Goal: Task Accomplishment & Management: Use online tool/utility

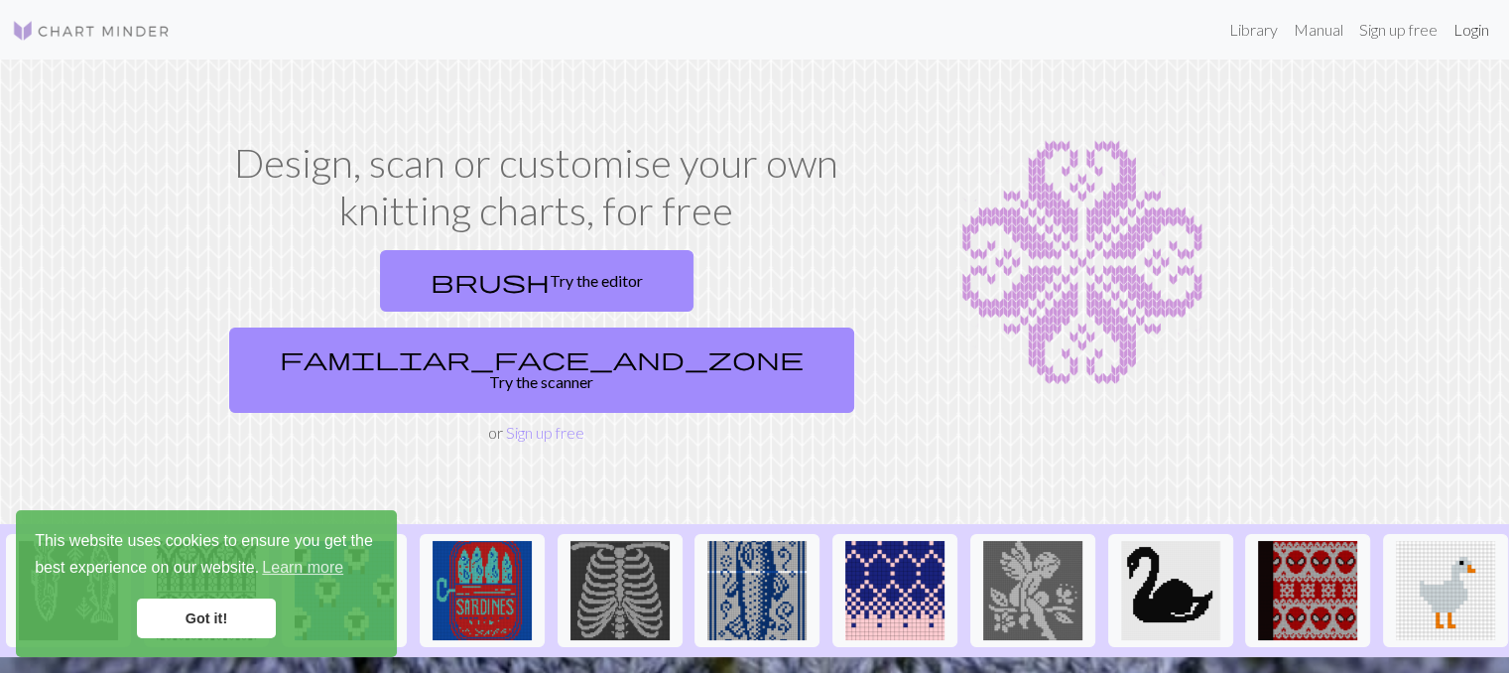
click at [1474, 29] on link "Login" at bounding box center [1471, 30] width 52 height 40
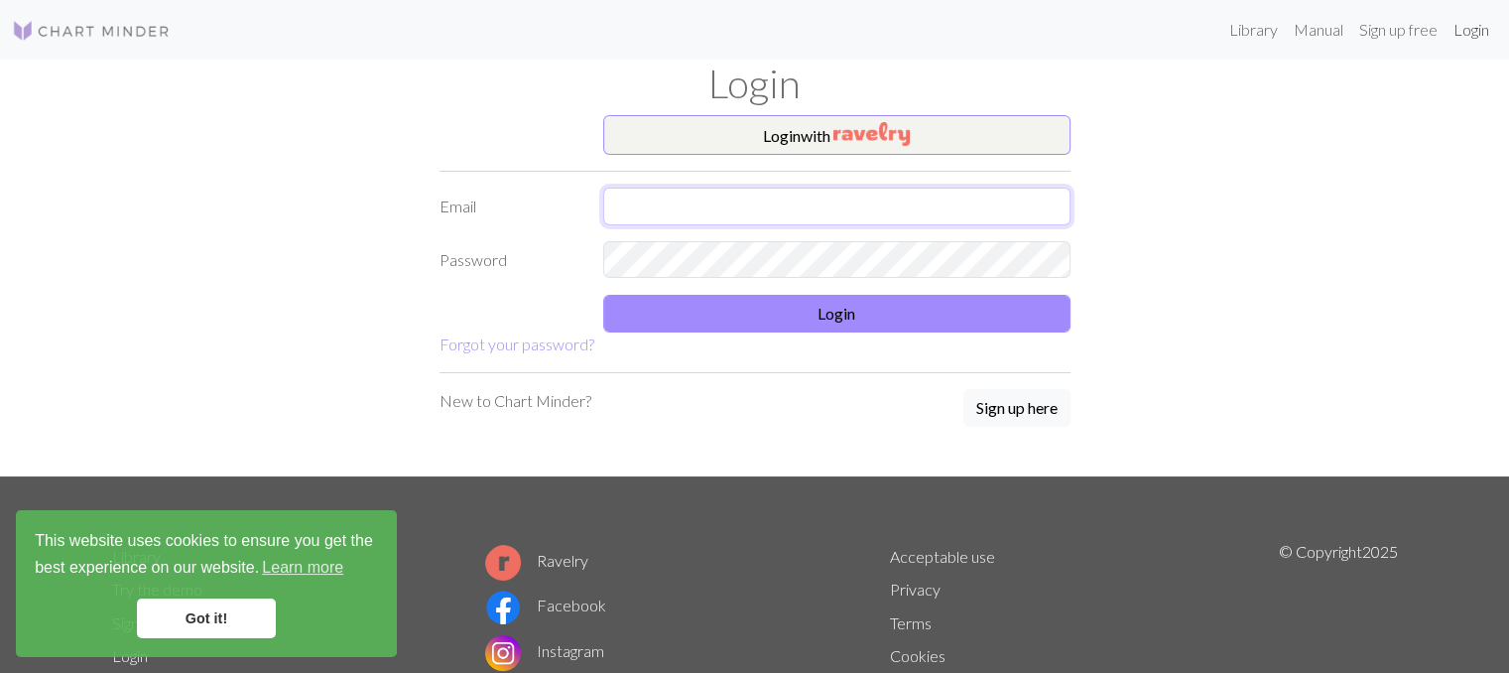
type input "[EMAIL_ADDRESS][DOMAIN_NAME]"
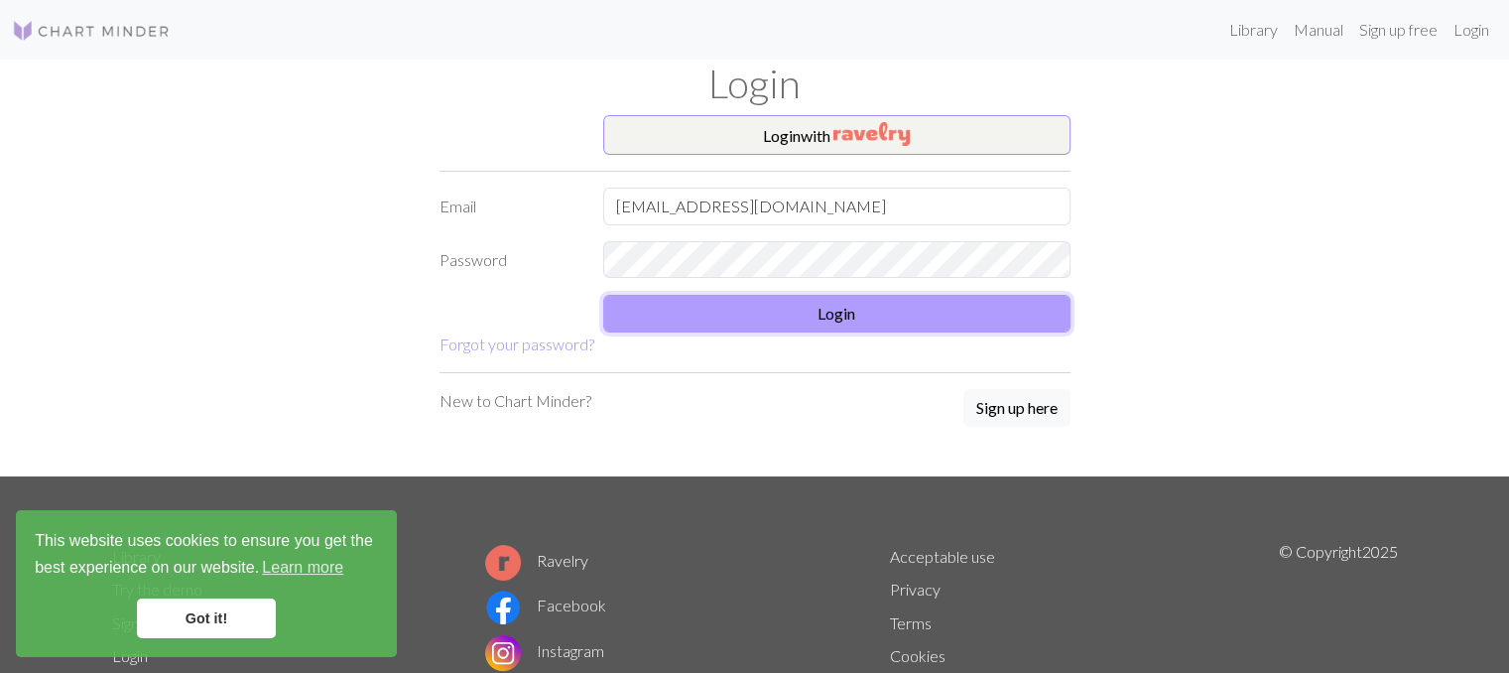
click at [905, 328] on button "Login" at bounding box center [836, 314] width 467 height 38
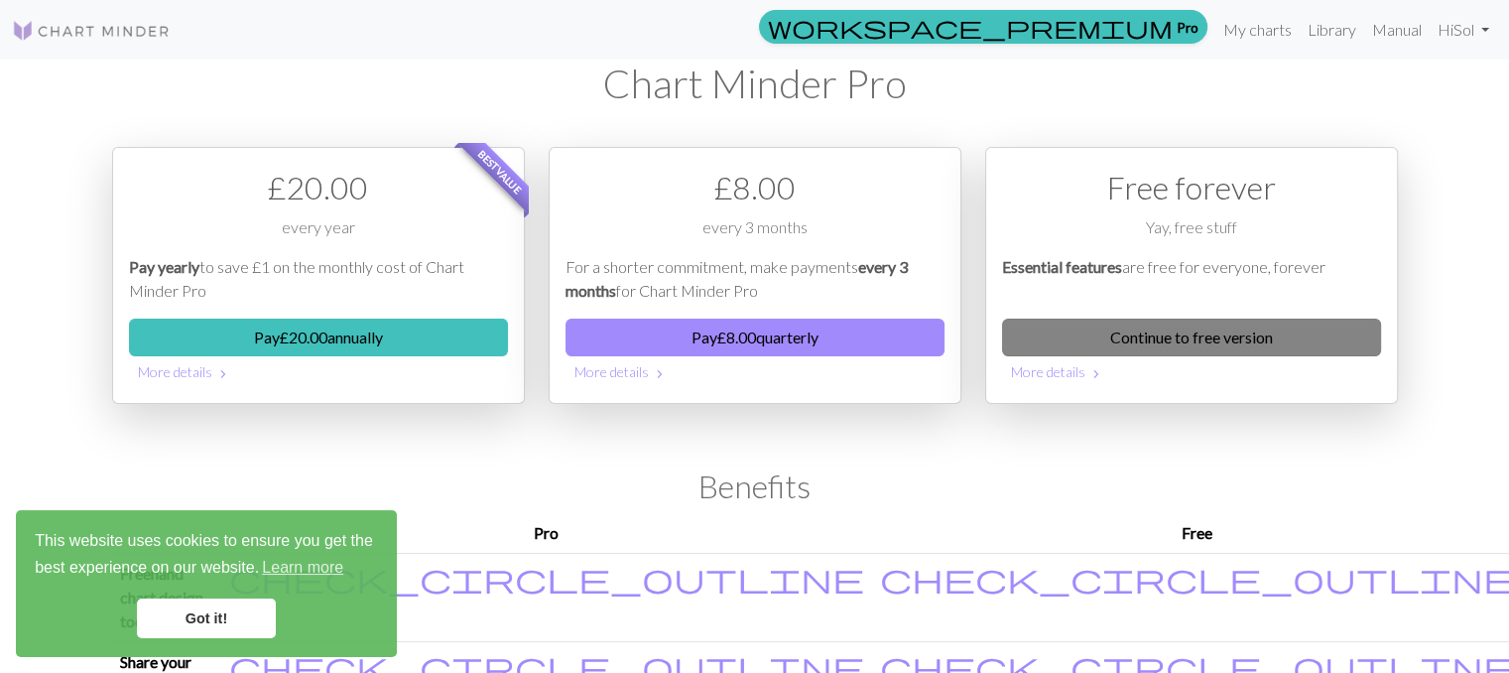
click at [1207, 336] on link "Continue to free version" at bounding box center [1191, 337] width 379 height 38
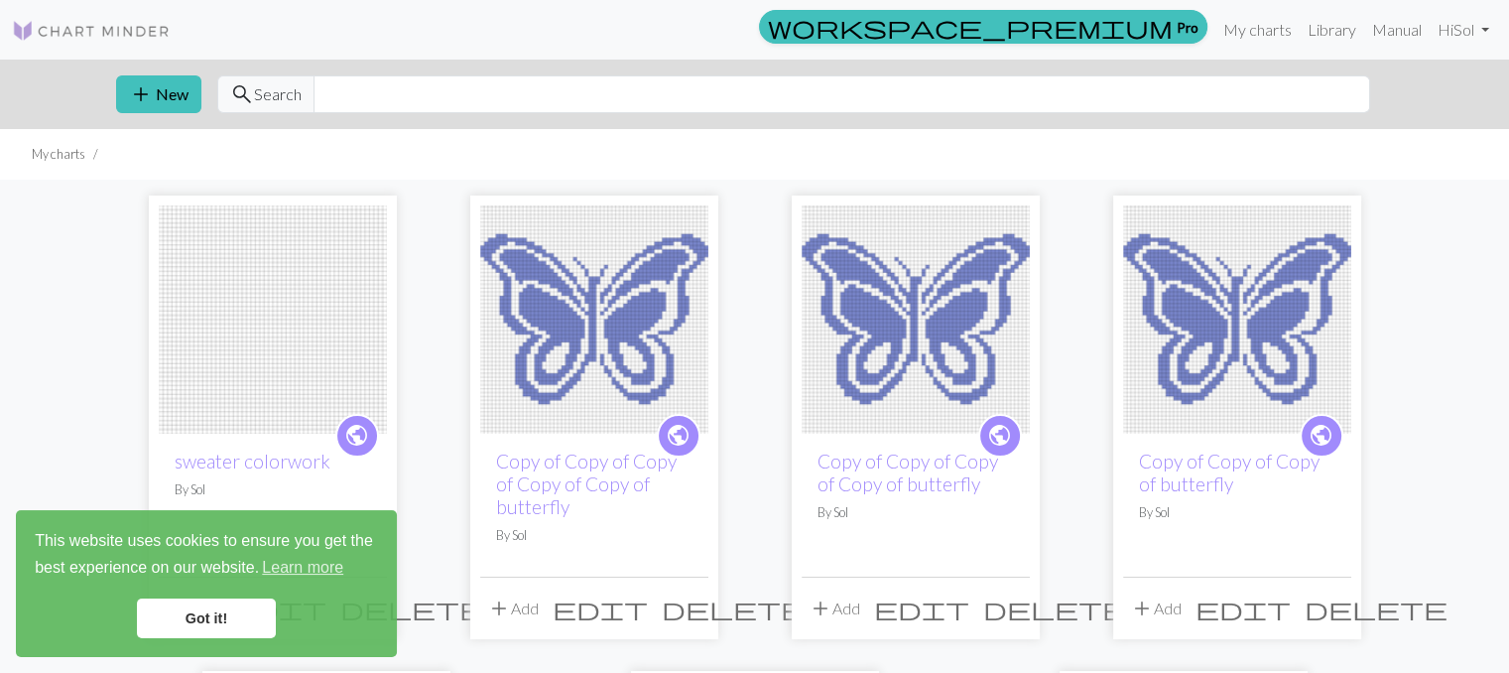
click at [210, 337] on img at bounding box center [273, 319] width 228 height 228
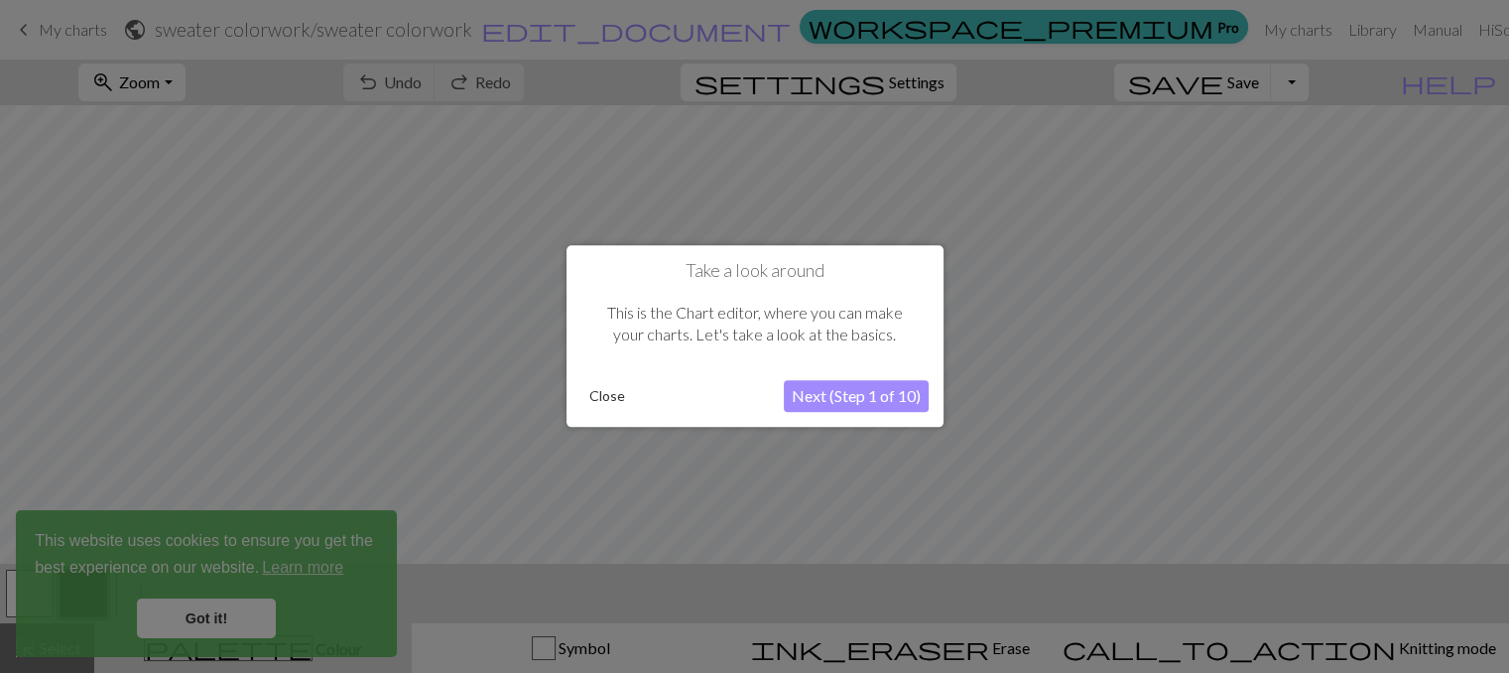
click at [603, 411] on div "Close Next (Step 1 of 10)" at bounding box center [754, 397] width 347 height 32
click at [599, 406] on button "Close" at bounding box center [607, 397] width 52 height 30
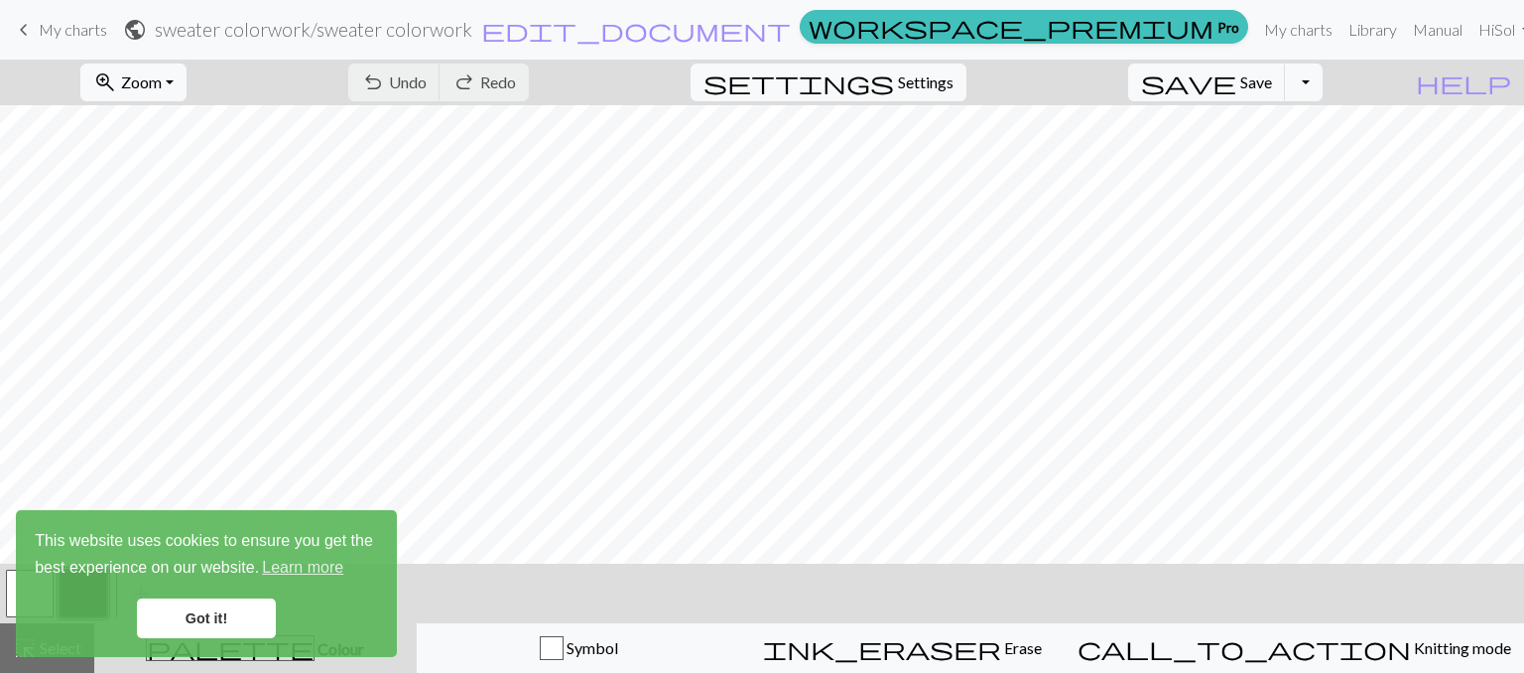
click at [226, 608] on link "Got it!" at bounding box center [206, 618] width 139 height 40
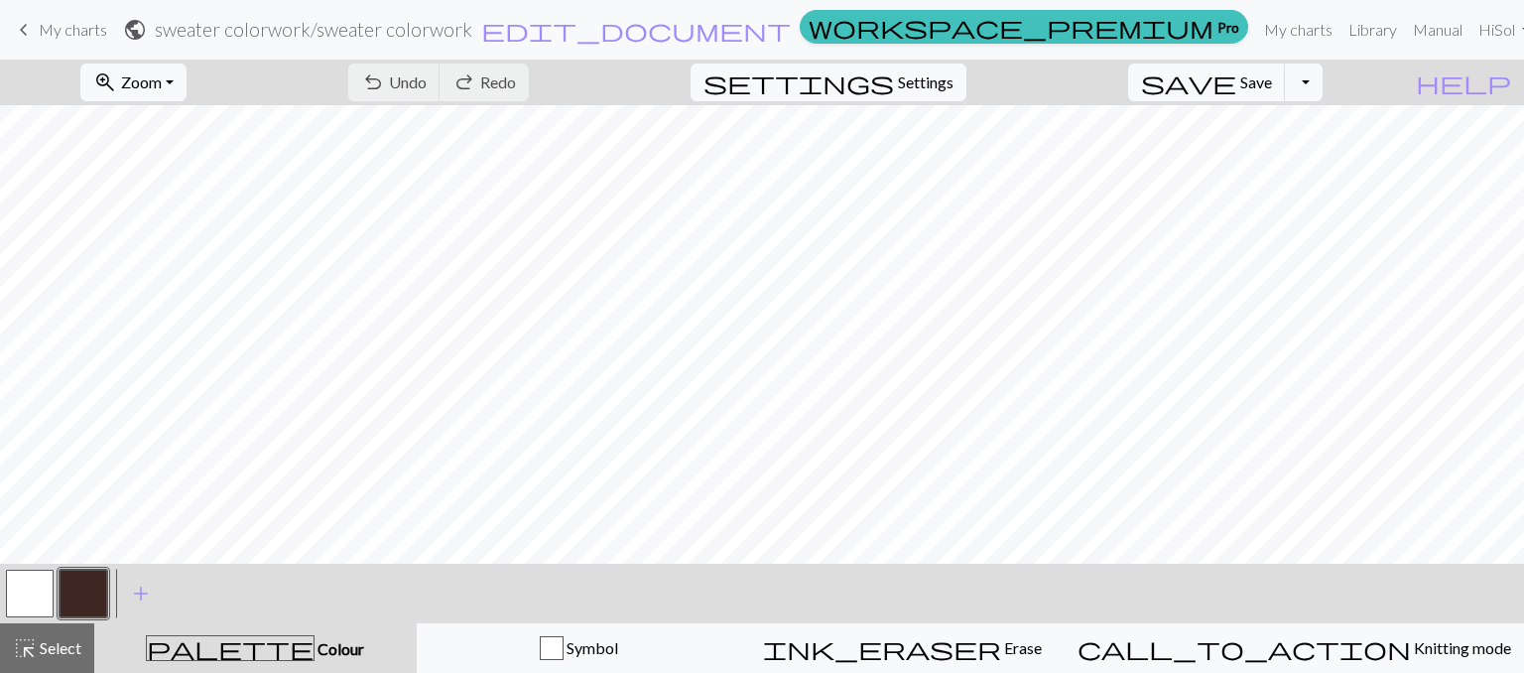
click at [36, 599] on button "button" at bounding box center [30, 593] width 48 height 48
click at [66, 589] on button "button" at bounding box center [84, 593] width 48 height 48
click at [47, 574] on button "button" at bounding box center [30, 593] width 48 height 48
click at [89, 585] on button "button" at bounding box center [84, 593] width 48 height 48
click at [147, 593] on span "add" at bounding box center [141, 593] width 24 height 28
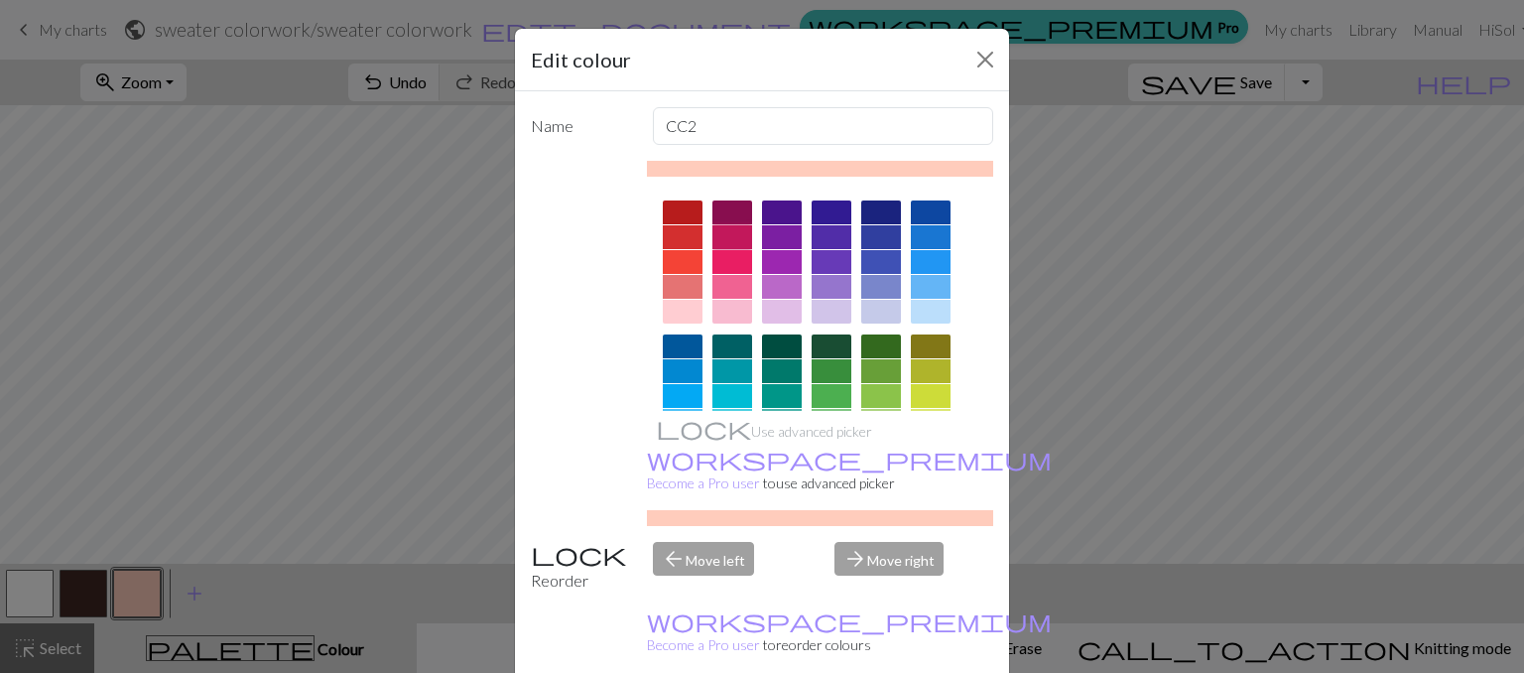
click at [720, 235] on div at bounding box center [732, 237] width 40 height 24
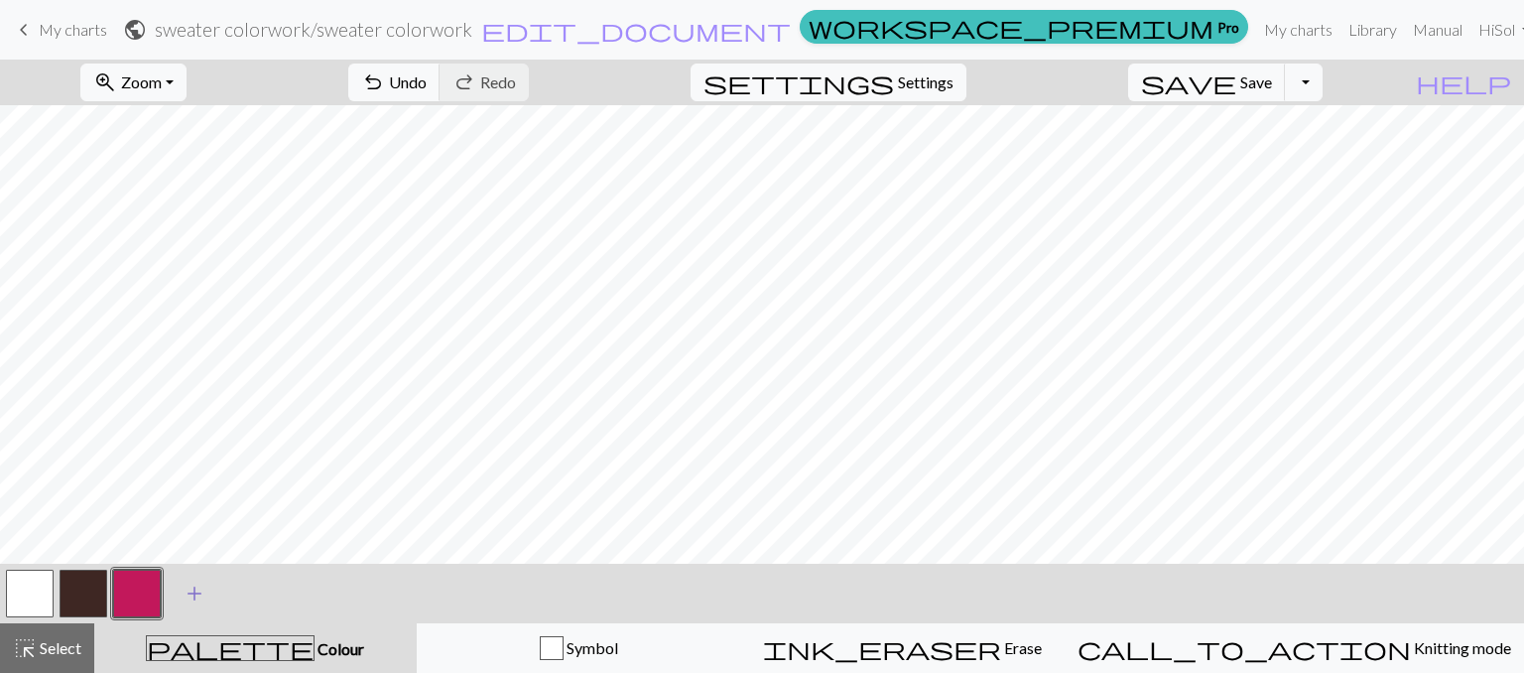
click at [201, 587] on span "add" at bounding box center [195, 593] width 24 height 28
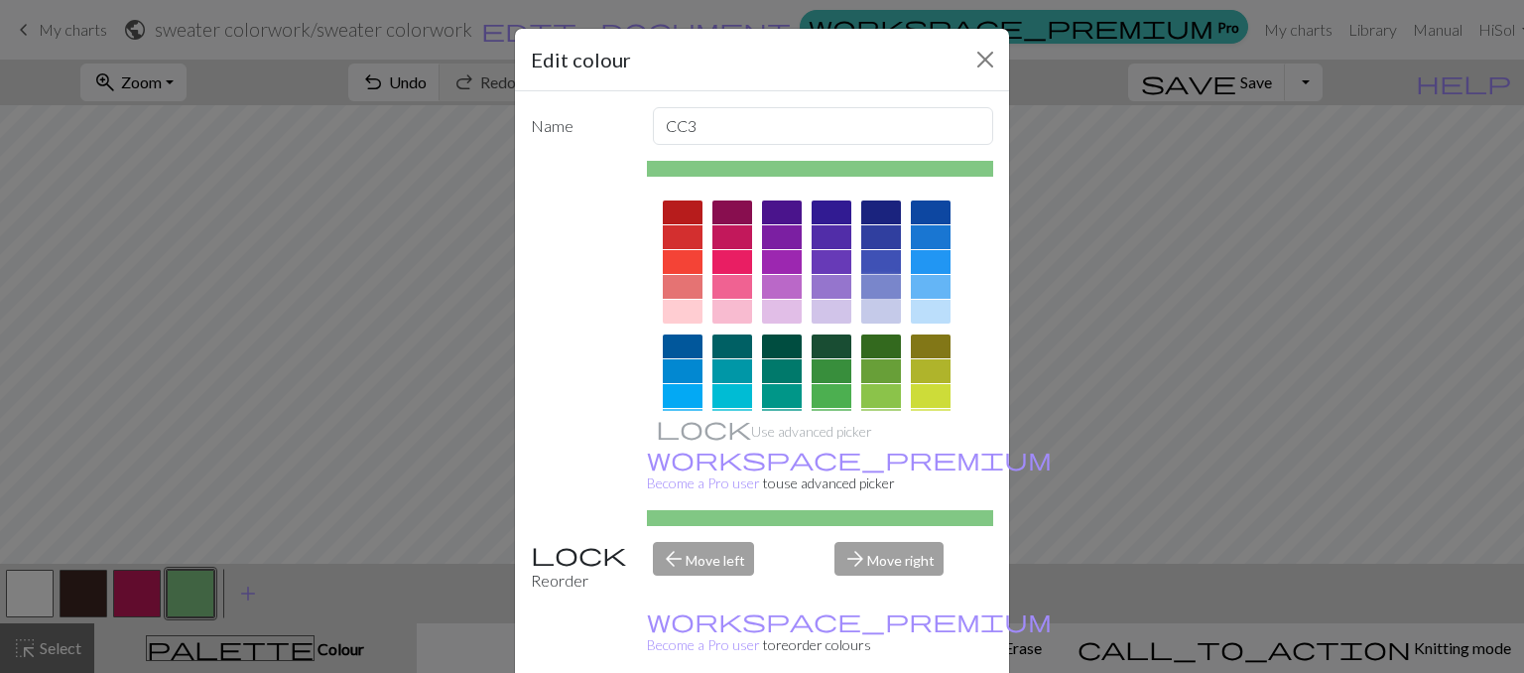
click at [874, 294] on div at bounding box center [881, 287] width 40 height 24
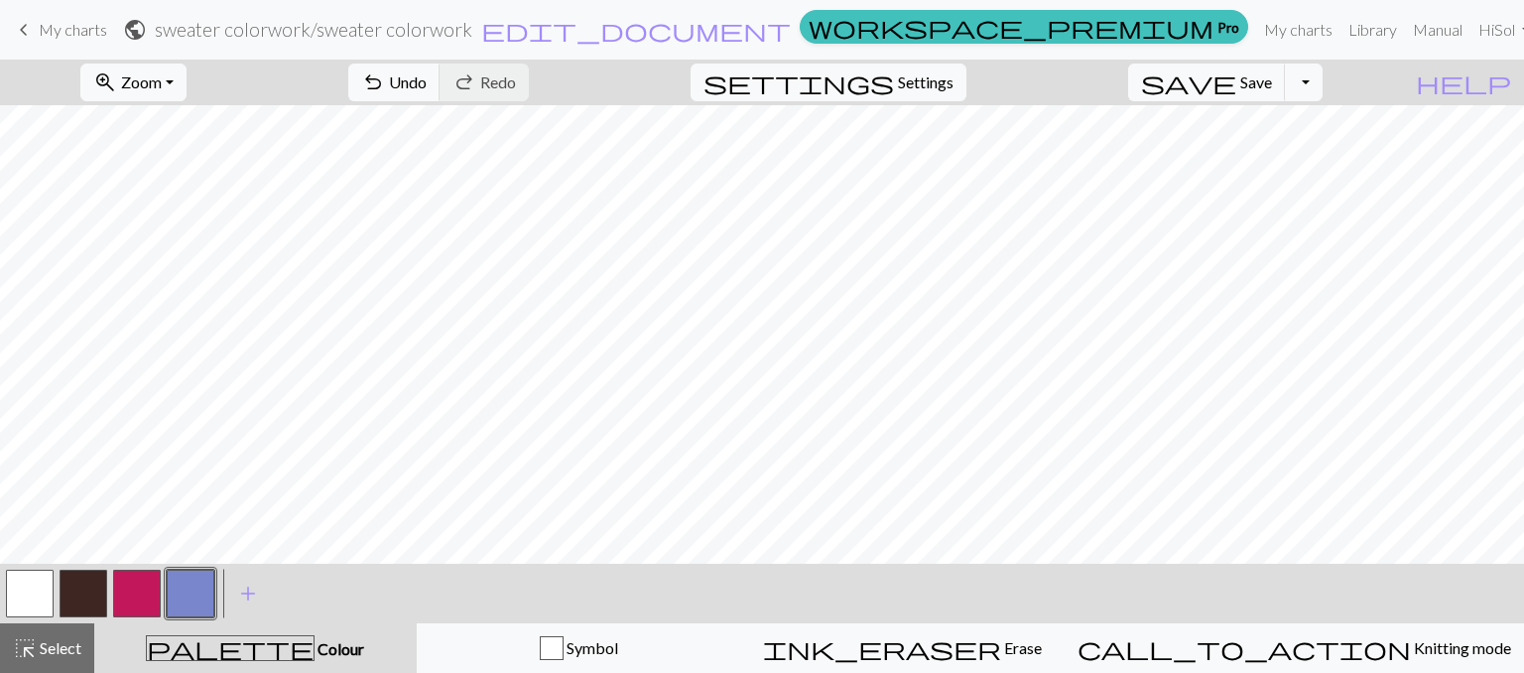
click at [142, 594] on button "button" at bounding box center [137, 593] width 48 height 48
click at [139, 593] on button "button" at bounding box center [137, 593] width 48 height 48
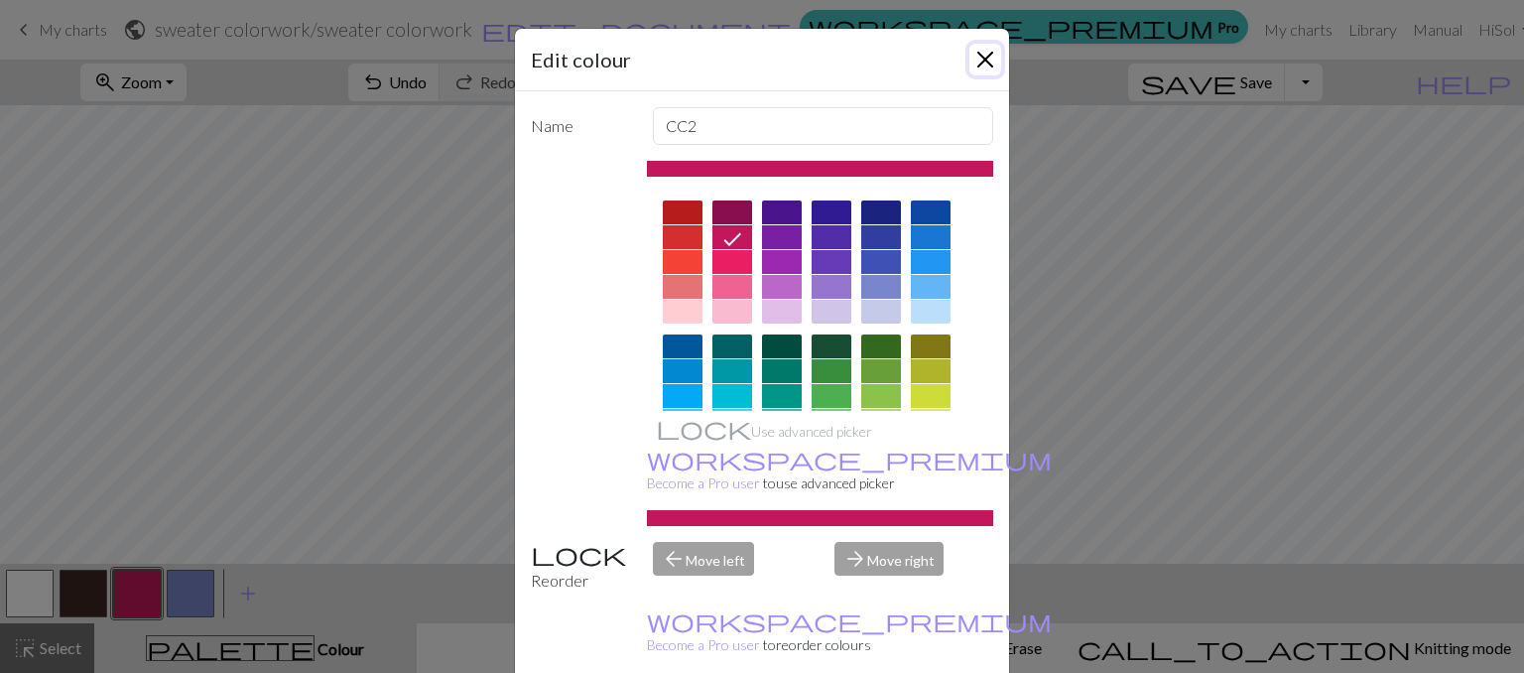
click at [989, 61] on button "Close" at bounding box center [985, 60] width 32 height 32
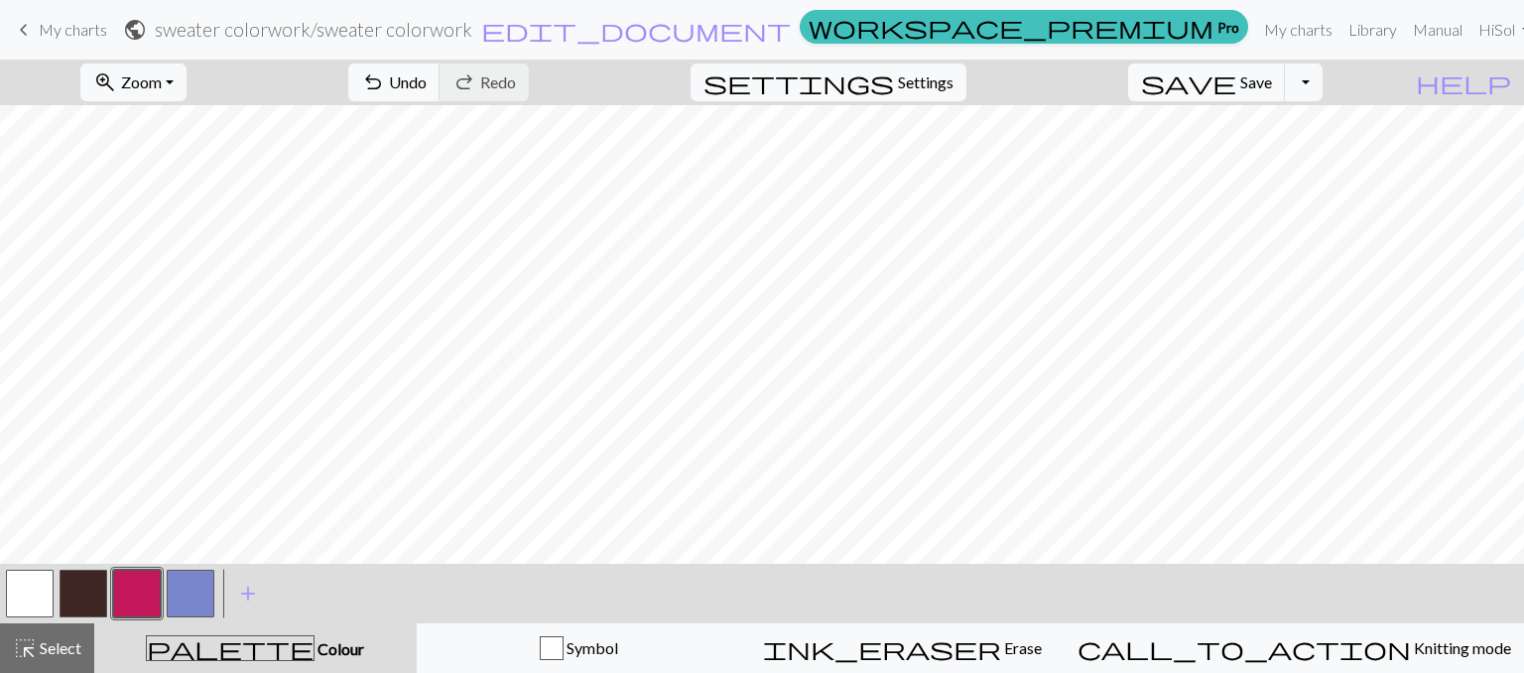
click at [29, 577] on button "button" at bounding box center [30, 593] width 48 height 48
click at [119, 586] on button "button" at bounding box center [137, 593] width 48 height 48
click at [29, 592] on button "button" at bounding box center [30, 593] width 48 height 48
click at [142, 602] on button "button" at bounding box center [137, 593] width 48 height 48
click at [33, 590] on button "button" at bounding box center [30, 593] width 48 height 48
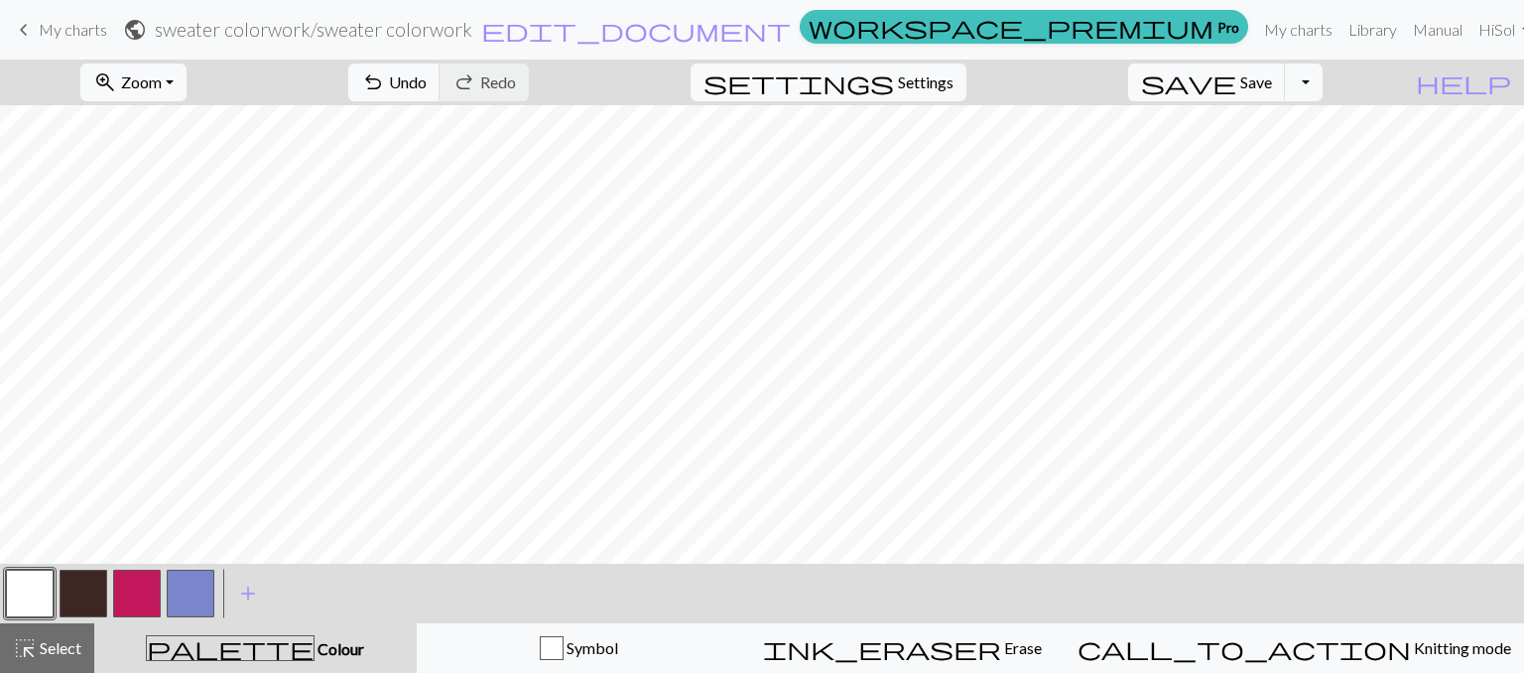
click at [146, 614] on button "button" at bounding box center [137, 593] width 48 height 48
click at [26, 602] on button "button" at bounding box center [30, 593] width 48 height 48
click at [127, 591] on button "button" at bounding box center [137, 593] width 48 height 48
click at [10, 600] on button "button" at bounding box center [30, 593] width 48 height 48
click at [125, 604] on button "button" at bounding box center [137, 593] width 48 height 48
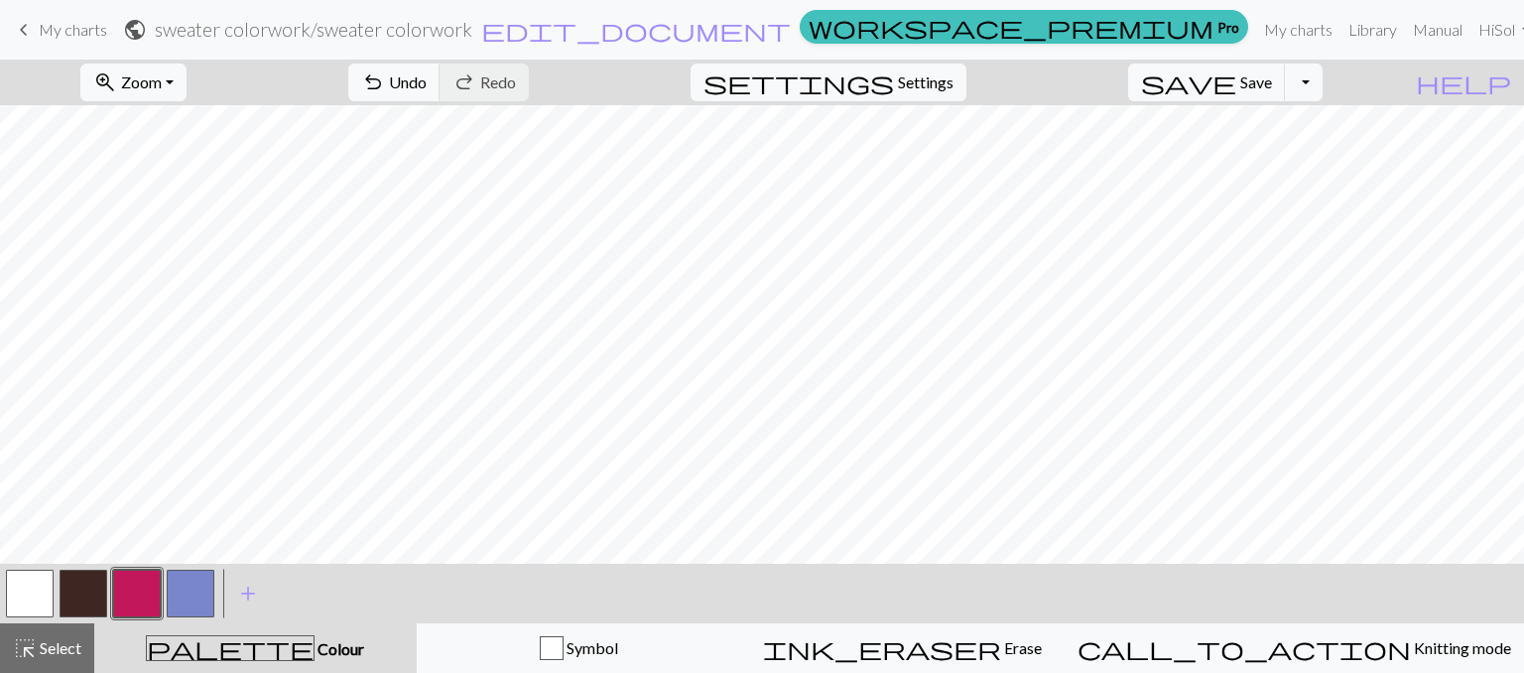
click at [26, 596] on button "button" at bounding box center [30, 593] width 48 height 48
click at [116, 592] on button "button" at bounding box center [137, 593] width 48 height 48
click at [16, 594] on button "button" at bounding box center [30, 593] width 48 height 48
click at [185, 596] on button "button" at bounding box center [191, 593] width 48 height 48
click at [123, 594] on button "button" at bounding box center [137, 593] width 48 height 48
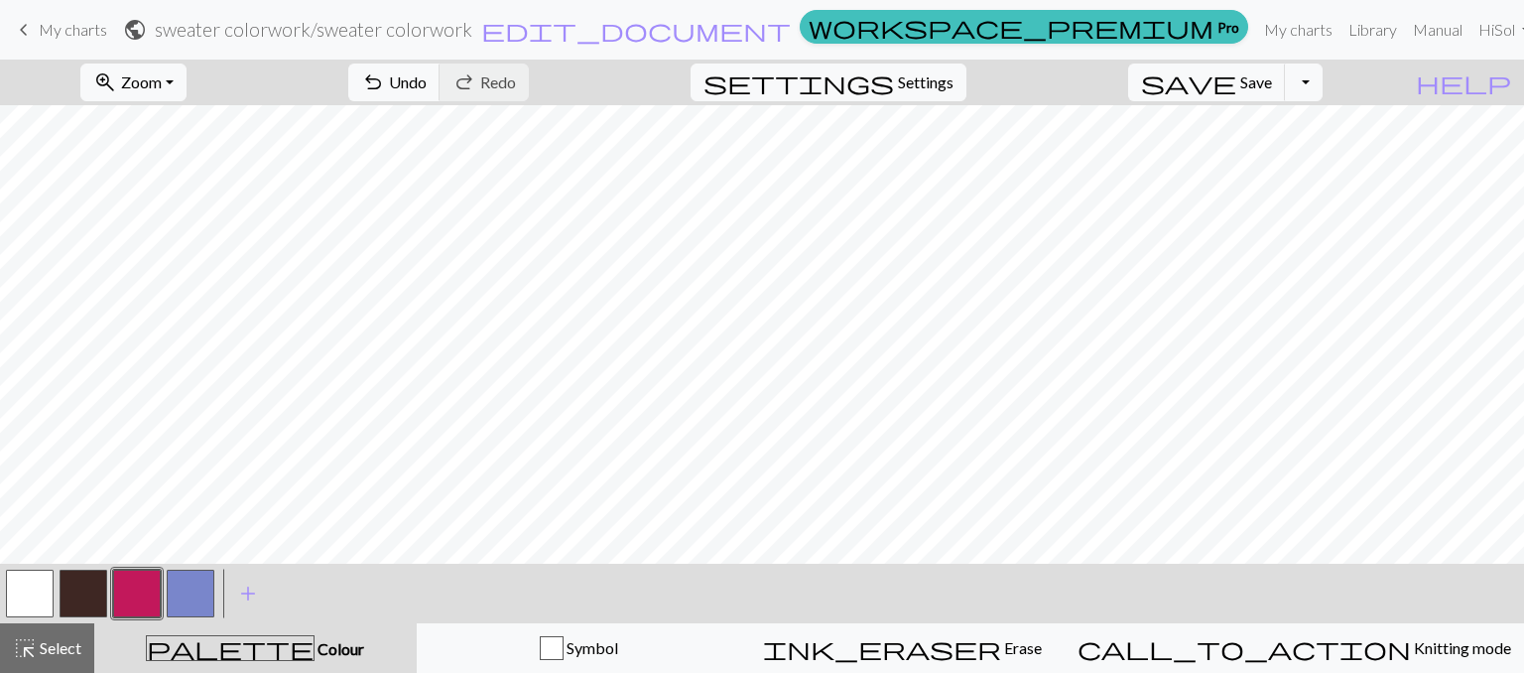
click at [174, 597] on button "button" at bounding box center [191, 593] width 48 height 48
click at [239, 598] on span "add" at bounding box center [248, 593] width 24 height 28
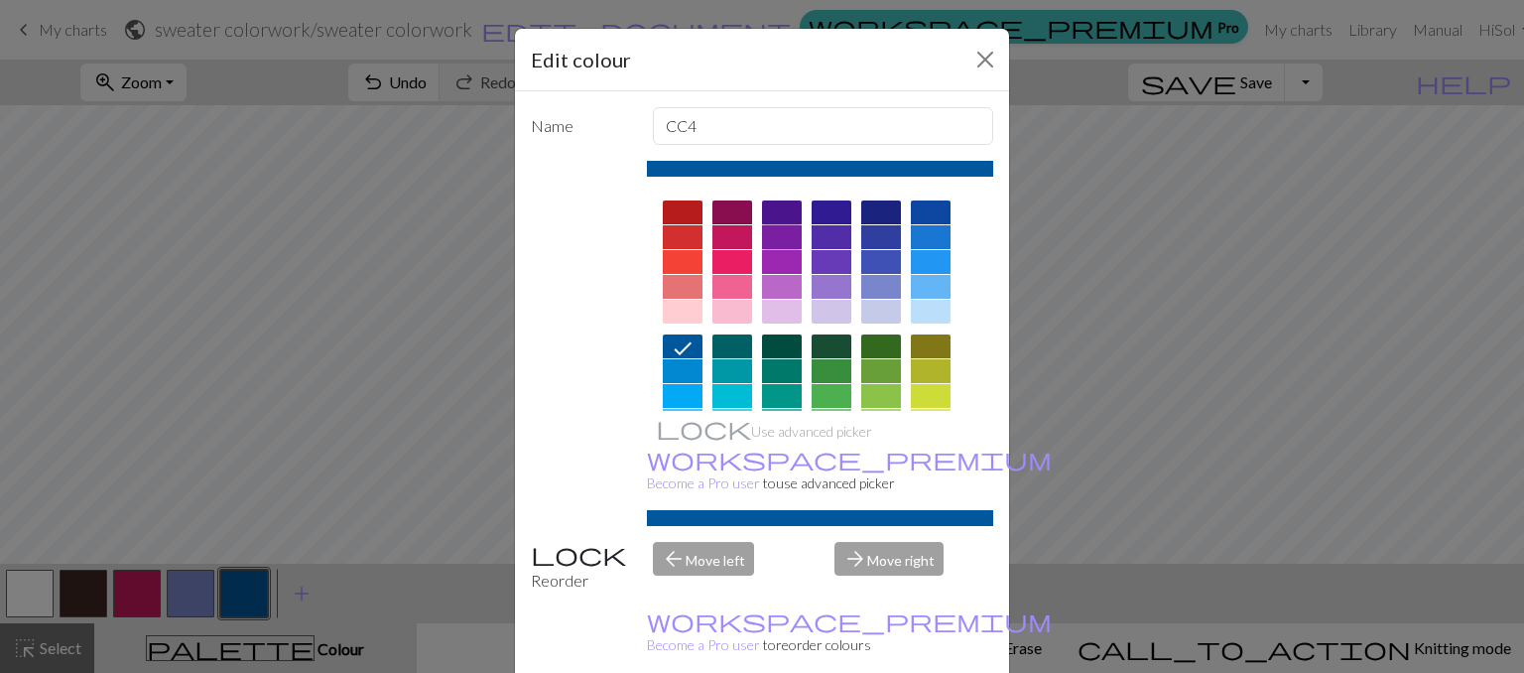
click at [774, 247] on div at bounding box center [782, 237] width 40 height 24
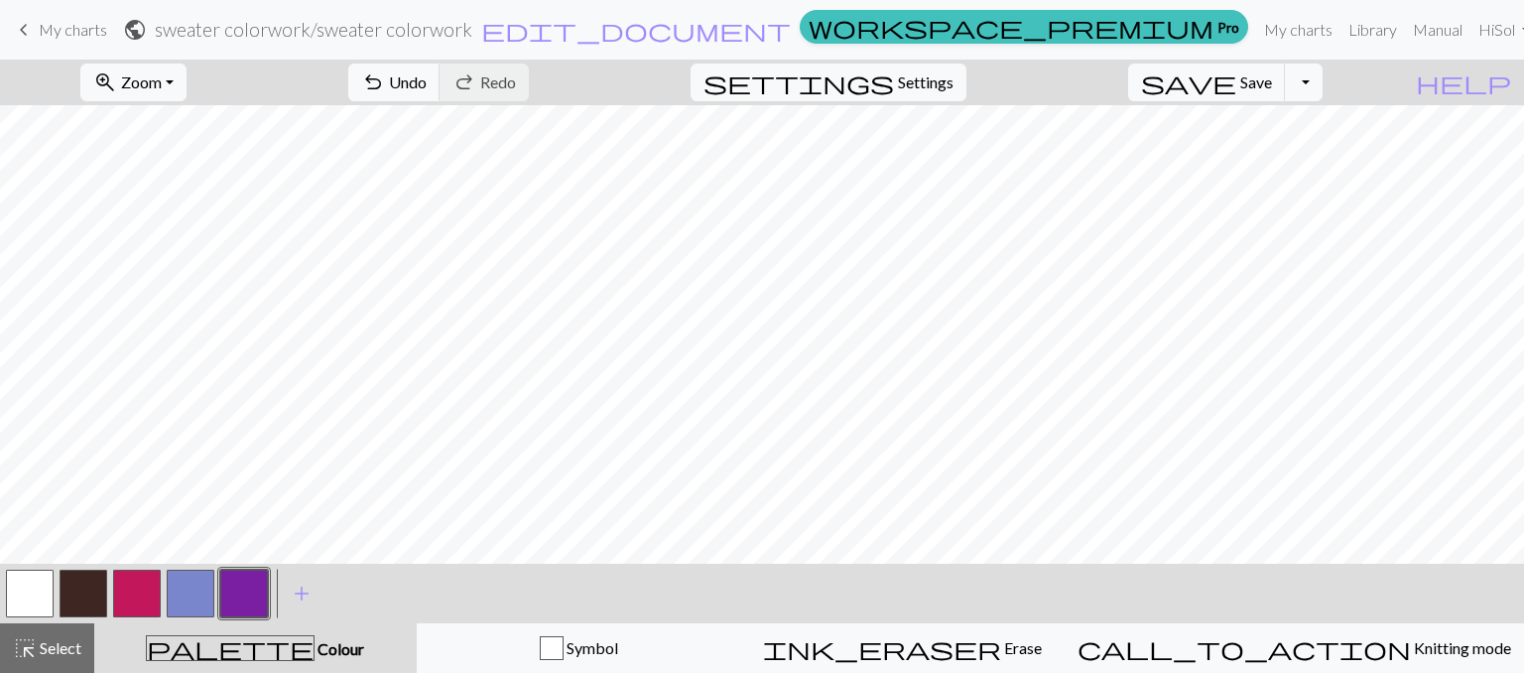
click at [138, 600] on button "button" at bounding box center [137, 593] width 48 height 48
